Goal: Navigation & Orientation: Find specific page/section

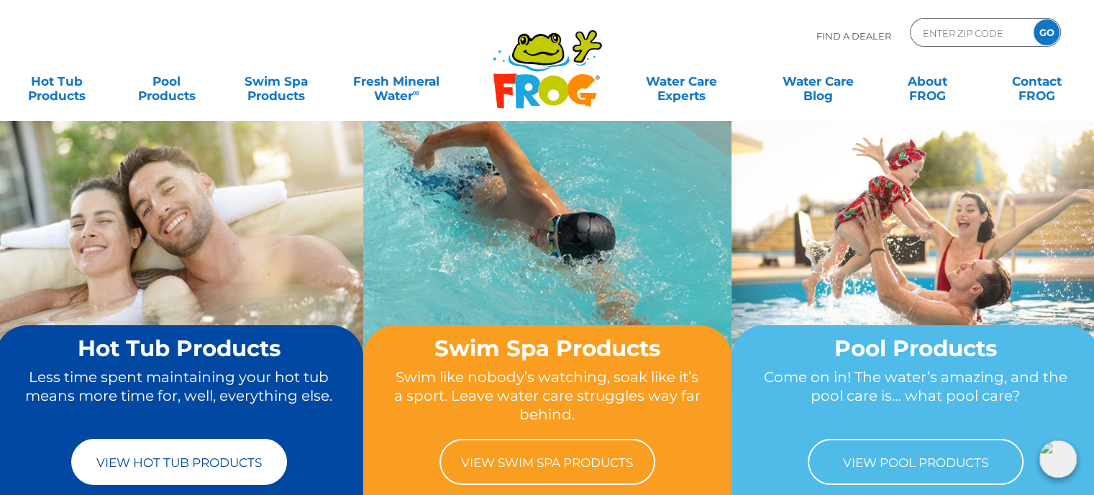
click at [168, 471] on link "View Hot Tub Products" at bounding box center [179, 462] width 216 height 46
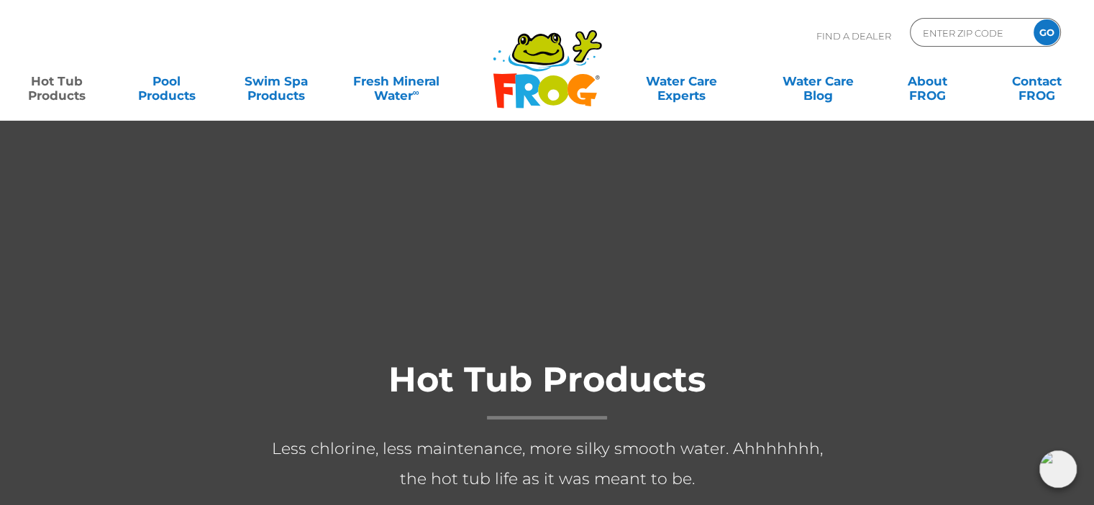
scroll to position [288, 0]
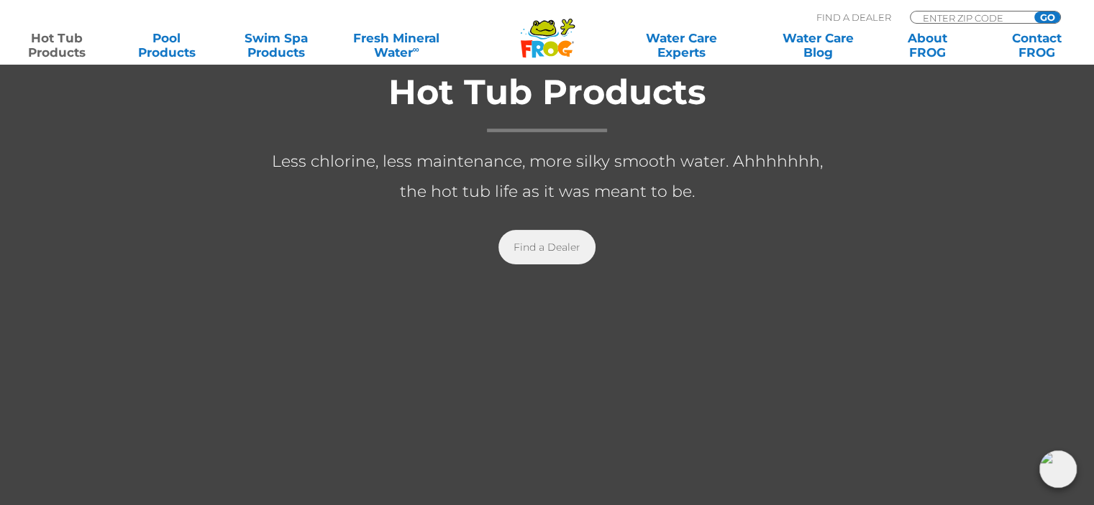
click at [517, 242] on link "Find a Dealer" at bounding box center [546, 247] width 97 height 35
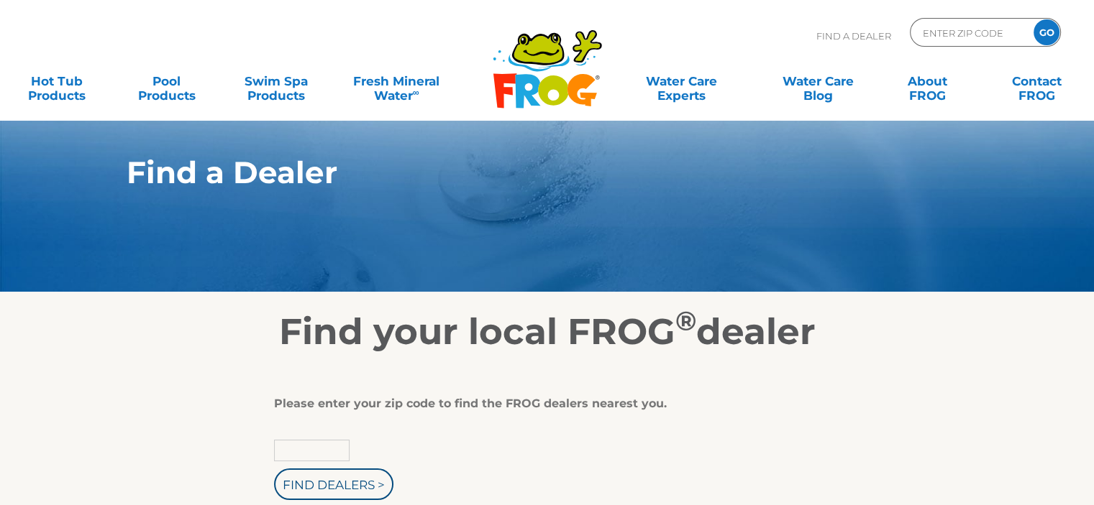
click at [345, 452] on input "text" at bounding box center [311, 451] width 75 height 22
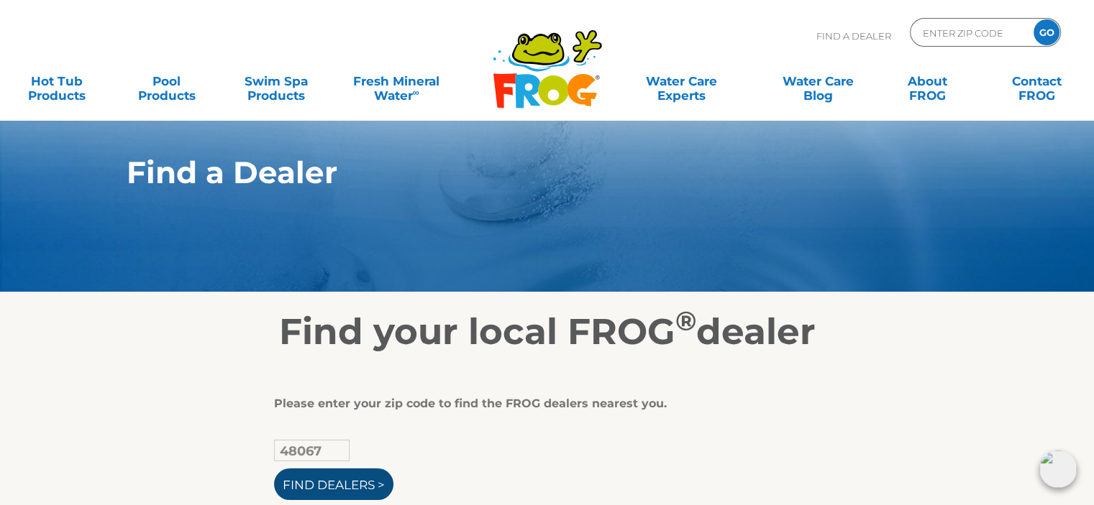
type input "48067"
click at [324, 488] on input "Find Dealers >" at bounding box center [333, 485] width 119 height 32
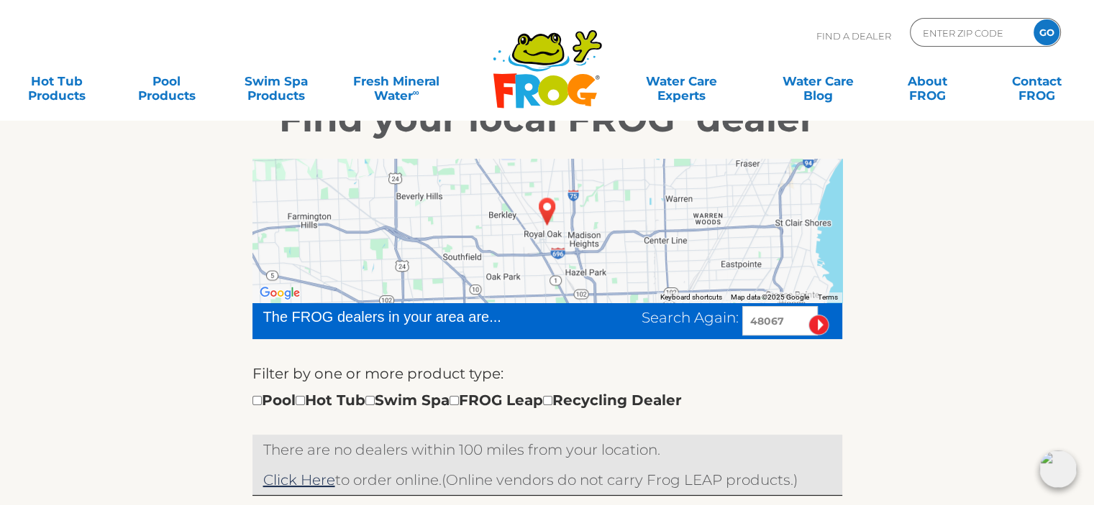
scroll to position [216, 0]
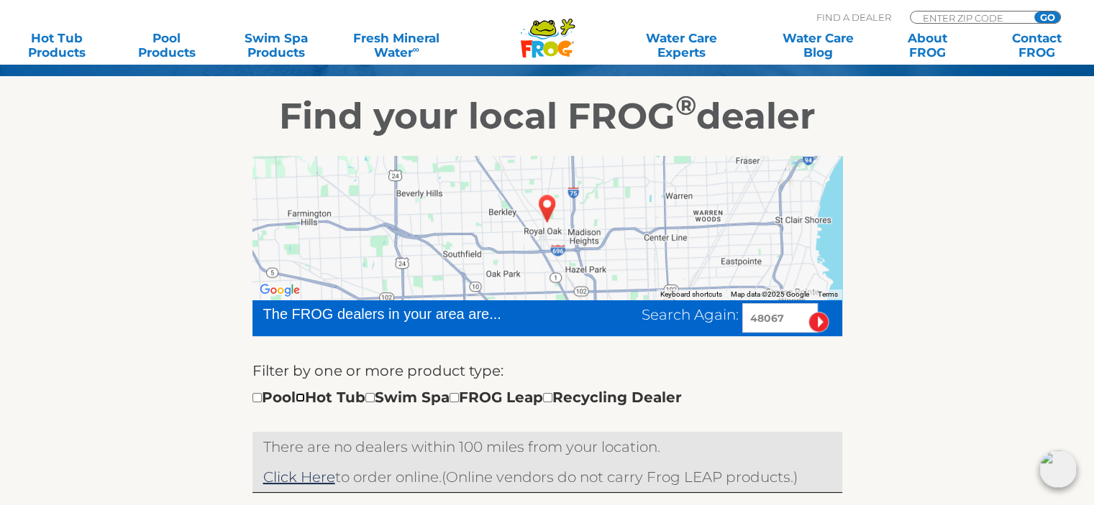
click at [305, 398] on input "checkbox" at bounding box center [300, 397] width 9 height 9
checkbox input "true"
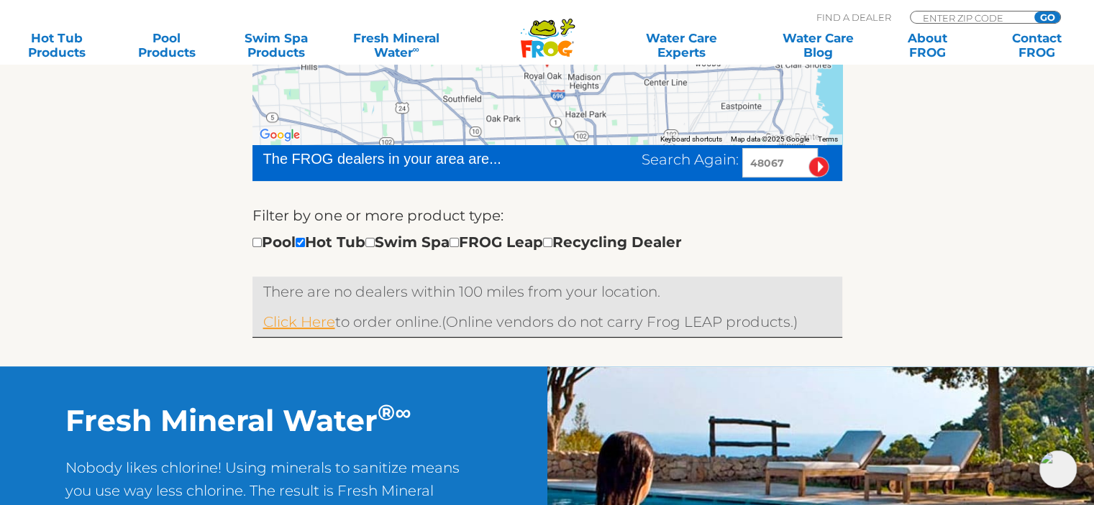
click at [312, 325] on link "Click Here" at bounding box center [299, 322] width 72 height 17
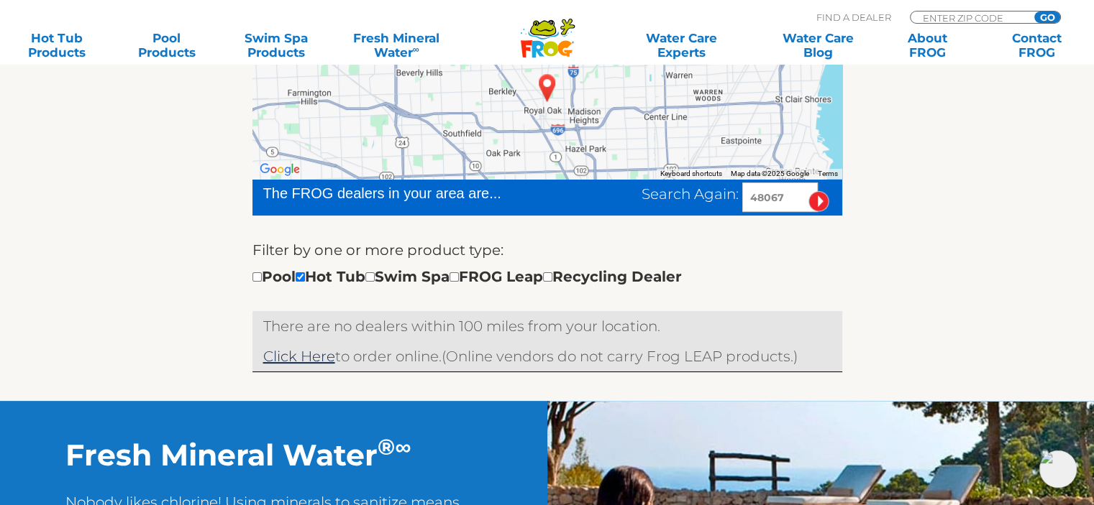
scroll to position [371, 0]
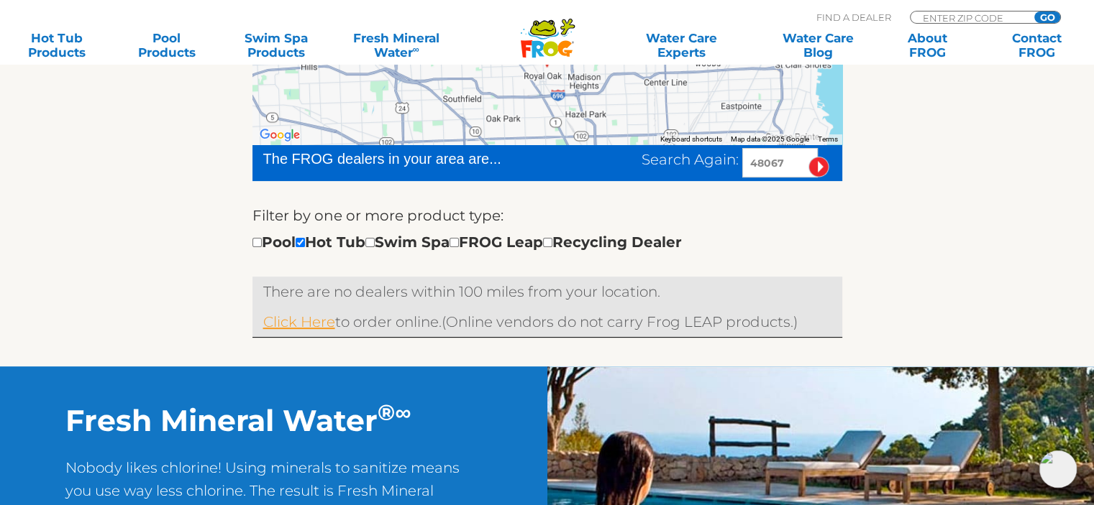
click at [298, 321] on link "Click Here" at bounding box center [299, 322] width 72 height 17
